Goal: Task Accomplishment & Management: Use online tool/utility

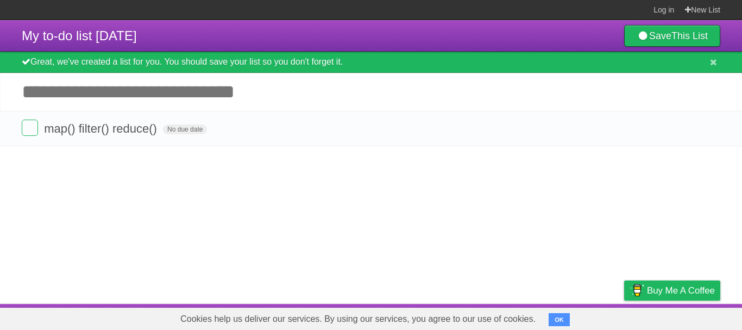
click at [443, 172] on article "My to-do list [DATE] Save This List Great, we've created a list for you. You sh…" at bounding box center [371, 162] width 742 height 284
click at [401, 198] on article "My to-do list [DATE] Save This List Great, we've created a list for you. You sh…" at bounding box center [371, 162] width 742 height 284
click at [469, 196] on article "My to-do list [DATE] Save This List Great, we've created a list for you. You sh…" at bounding box center [371, 162] width 742 height 284
click at [317, 185] on article "My to-do list [DATE] Save This List Great, we've created a list for you. You sh…" at bounding box center [371, 162] width 742 height 284
click at [411, 206] on article "My to-do list [DATE] Save This List Great, we've created a list for you. You sh…" at bounding box center [371, 162] width 742 height 284
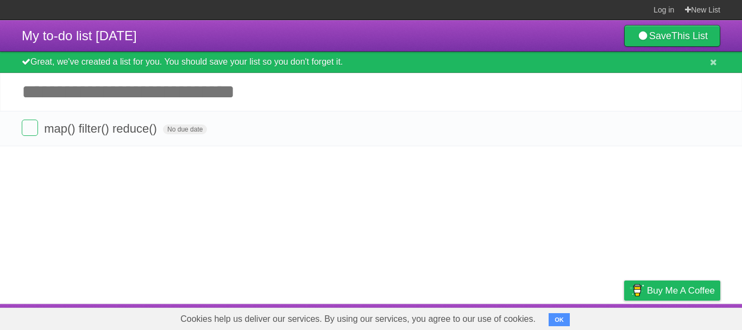
click at [488, 193] on article "My to-do list [DATE] Save This List Great, we've created a list for you. You sh…" at bounding box center [371, 162] width 742 height 284
drag, startPoint x: 423, startPoint y: 206, endPoint x: 523, endPoint y: 193, distance: 101.4
click at [489, 192] on article "My to-do list [DATE] Save This List Great, we've created a list for you. You sh…" at bounding box center [371, 162] width 742 height 284
click at [484, 212] on article "My to-do list [DATE] Save This List Great, we've created a list for you. You sh…" at bounding box center [371, 162] width 742 height 284
drag, startPoint x: 518, startPoint y: 215, endPoint x: 511, endPoint y: 227, distance: 13.9
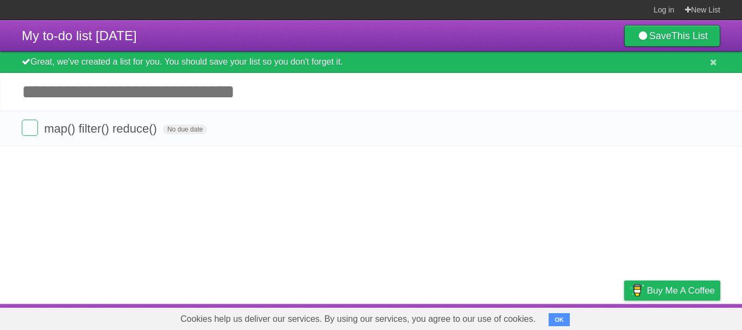
click at [511, 227] on article "My to-do list [DATE] Save This List Great, we've created a list for you. You sh…" at bounding box center [371, 162] width 742 height 284
drag, startPoint x: 512, startPoint y: 200, endPoint x: 519, endPoint y: 196, distance: 8.8
click at [519, 196] on article "My to-do list [DATE] Save This List Great, we've created a list for you. You sh…" at bounding box center [371, 162] width 742 height 284
drag, startPoint x: 524, startPoint y: 199, endPoint x: 535, endPoint y: 194, distance: 12.6
click at [528, 199] on article "My to-do list [DATE] Save This List Great, we've created a list for you. You sh…" at bounding box center [371, 162] width 742 height 284
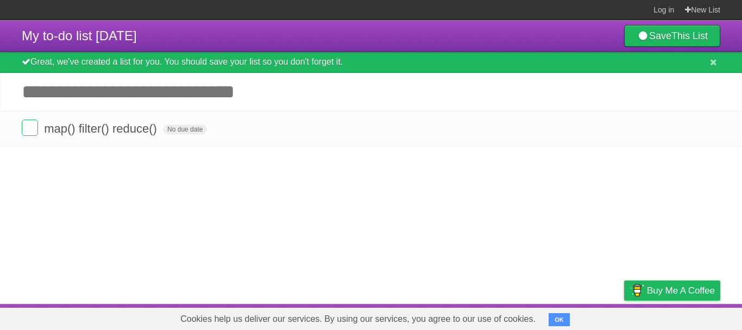
click at [536, 194] on article "My to-do list [DATE] Save This List Great, we've created a list for you. You sh…" at bounding box center [371, 162] width 742 height 284
